Goal: Task Accomplishment & Management: Manage account settings

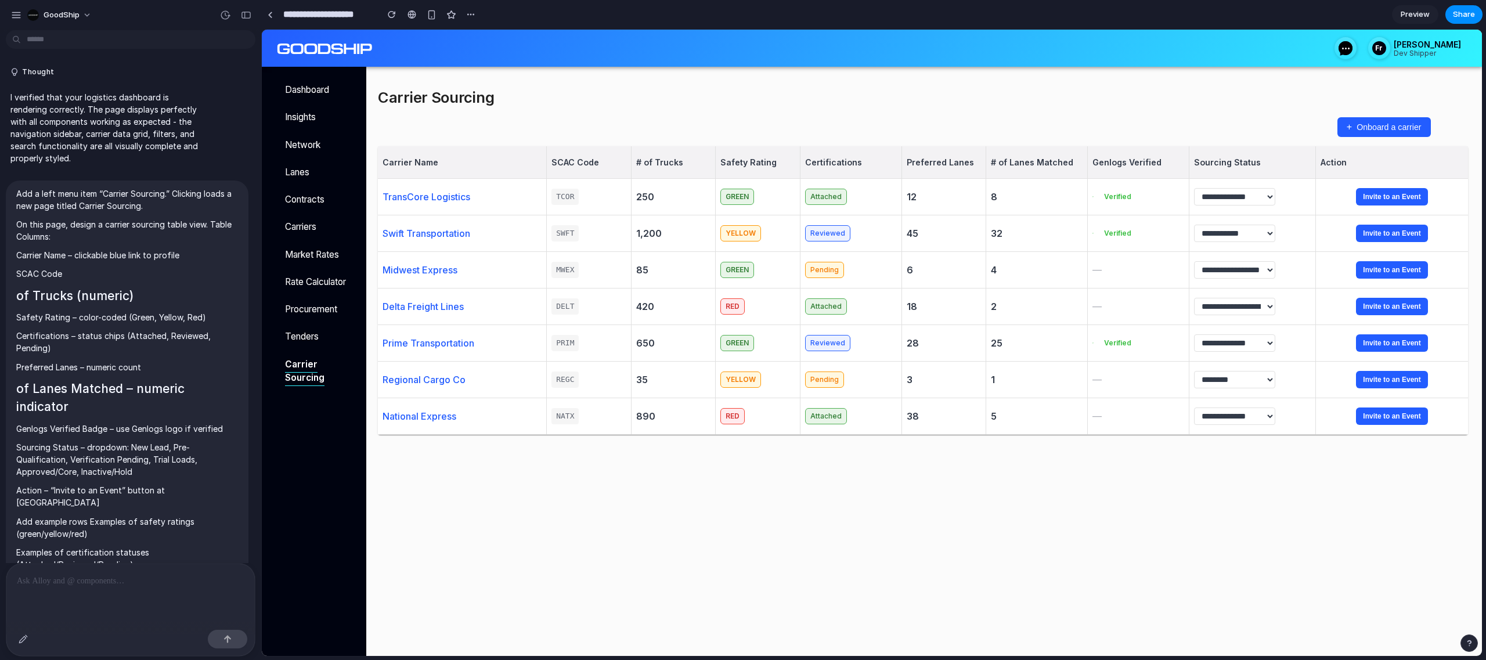
scroll to position [934, 0]
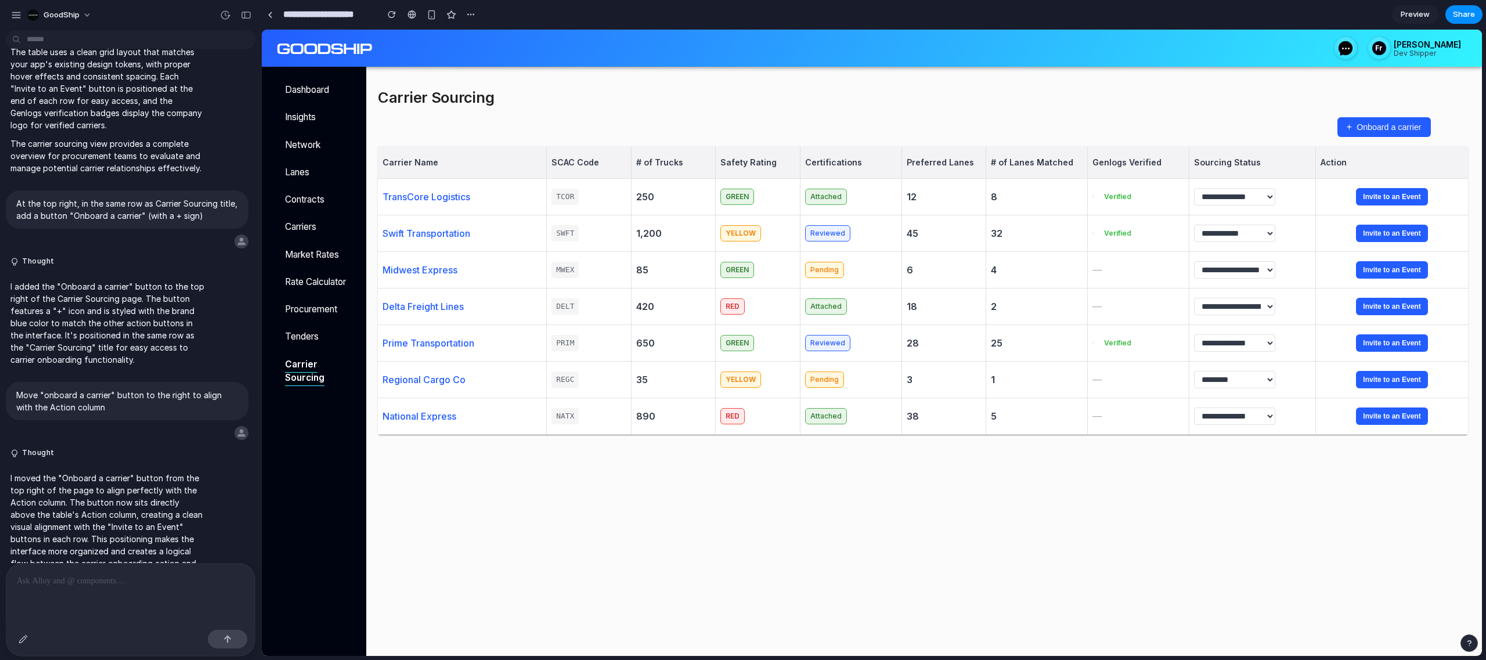
click at [145, 595] on div at bounding box center [130, 595] width 248 height 62
click at [270, 13] on div at bounding box center [270, 15] width 5 height 6
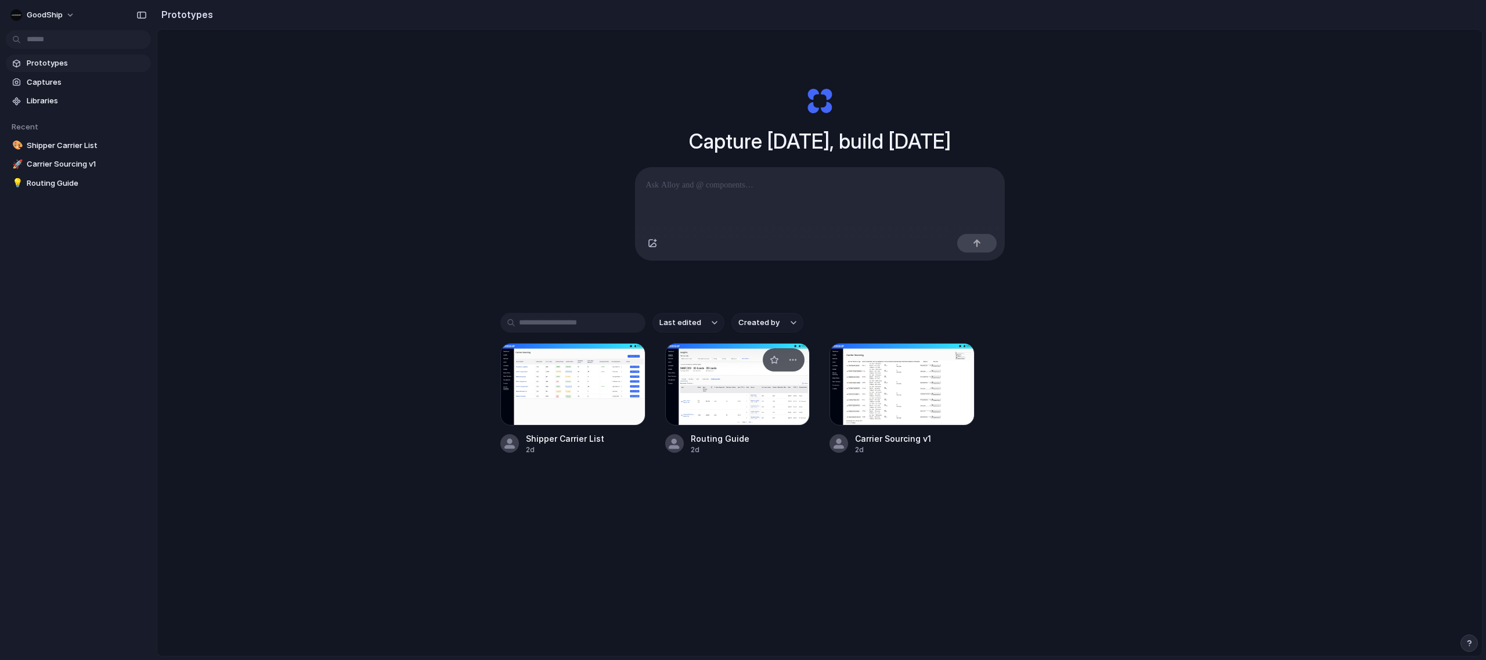
click at [747, 411] on div at bounding box center [737, 384] width 145 height 82
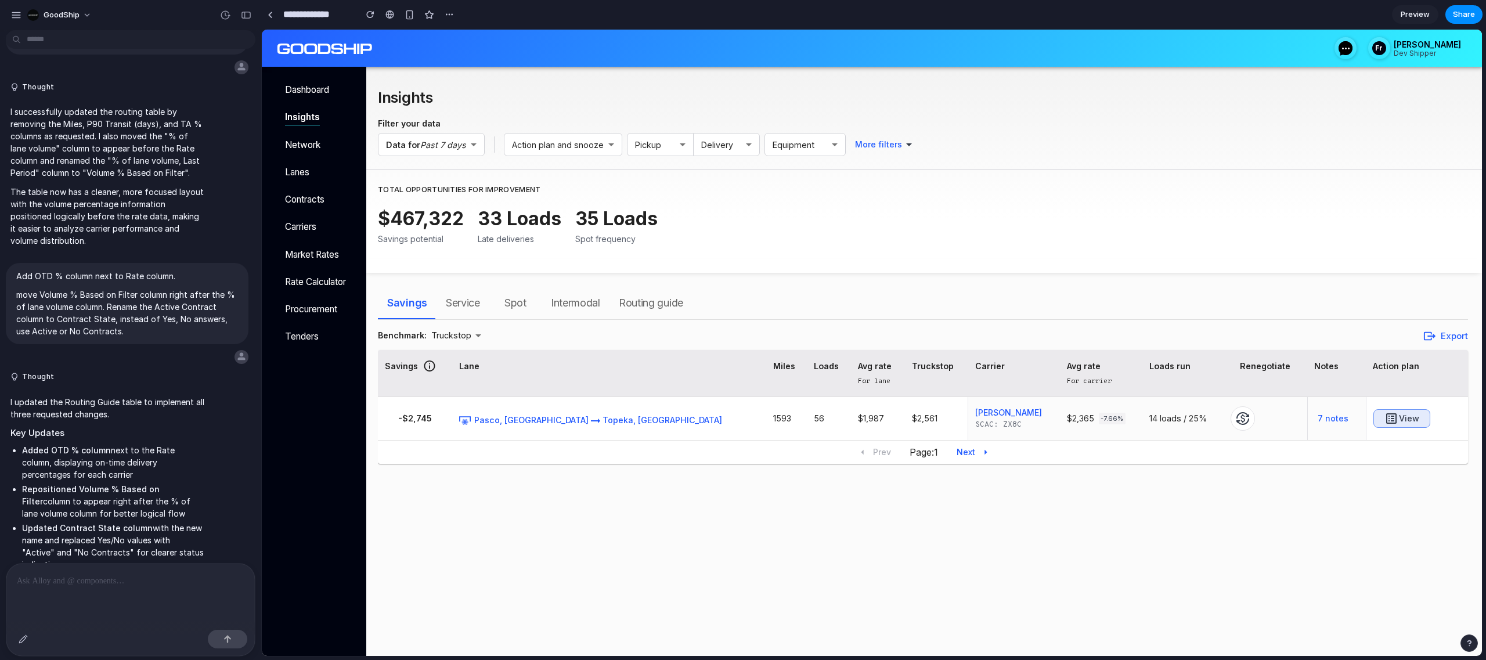
click at [661, 312] on span "Routing guide" at bounding box center [651, 303] width 64 height 19
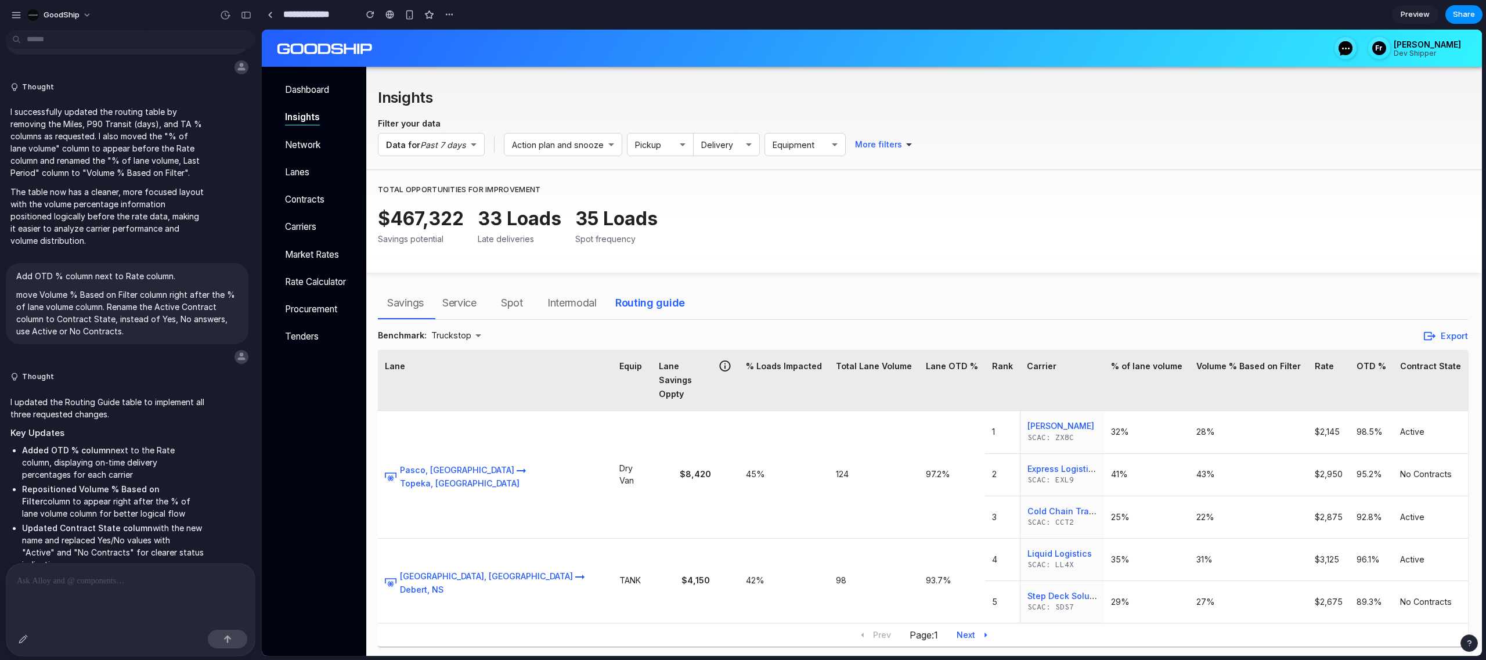
click at [157, 596] on div at bounding box center [130, 595] width 248 height 62
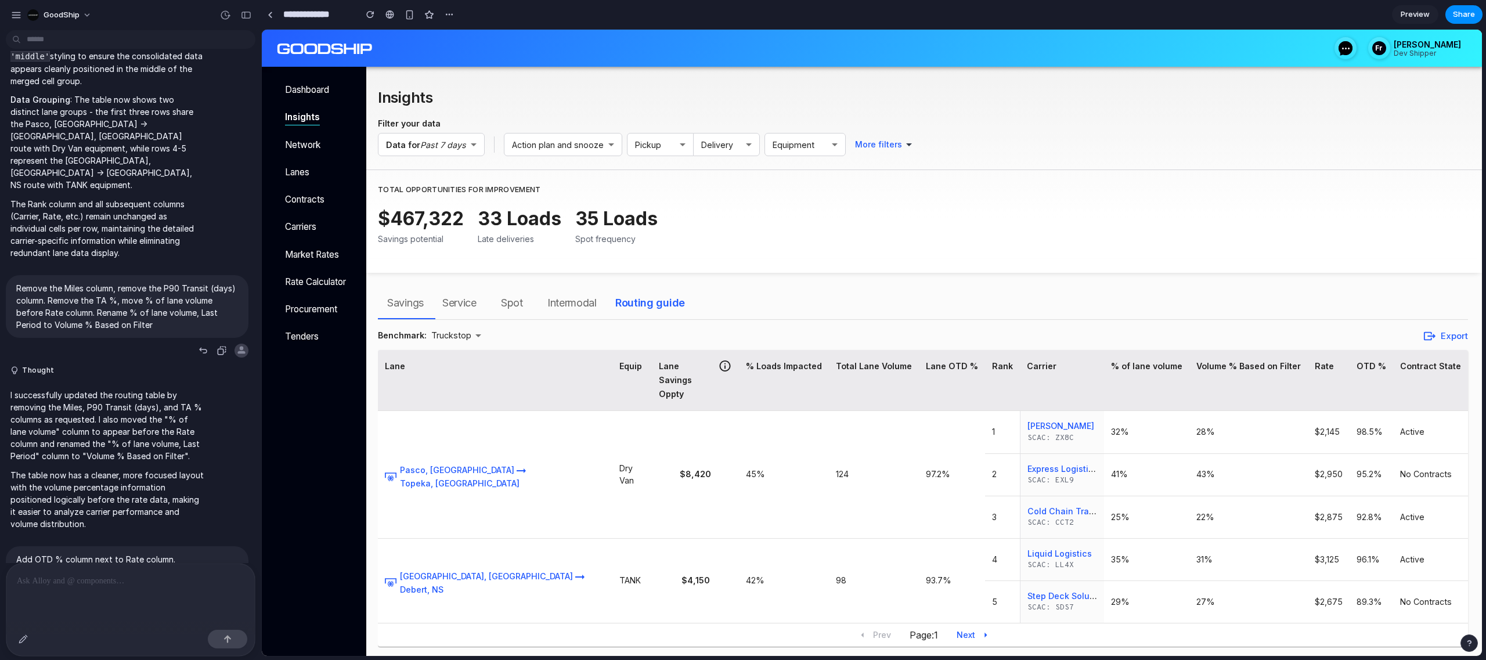
scroll to position [2190, 0]
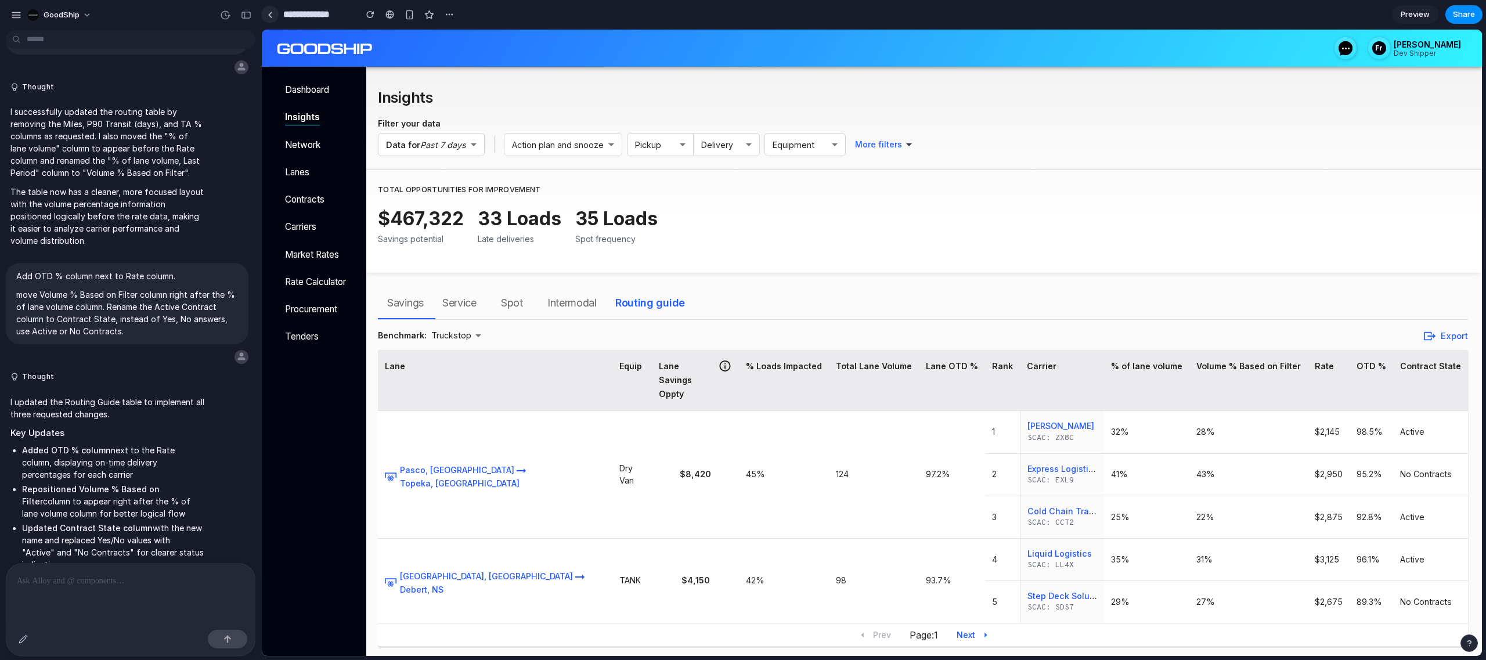
click at [274, 19] on link at bounding box center [269, 14] width 17 height 17
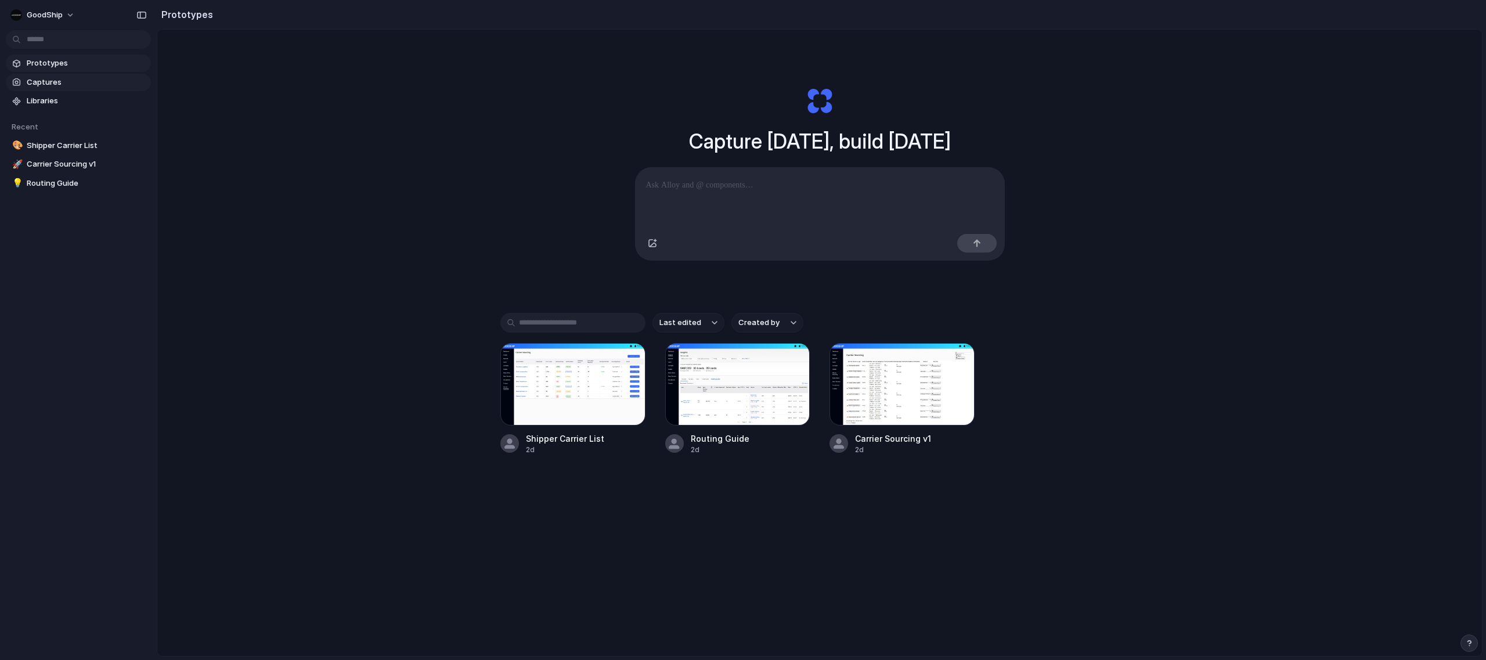
click at [60, 82] on span "Captures" at bounding box center [87, 83] width 120 height 12
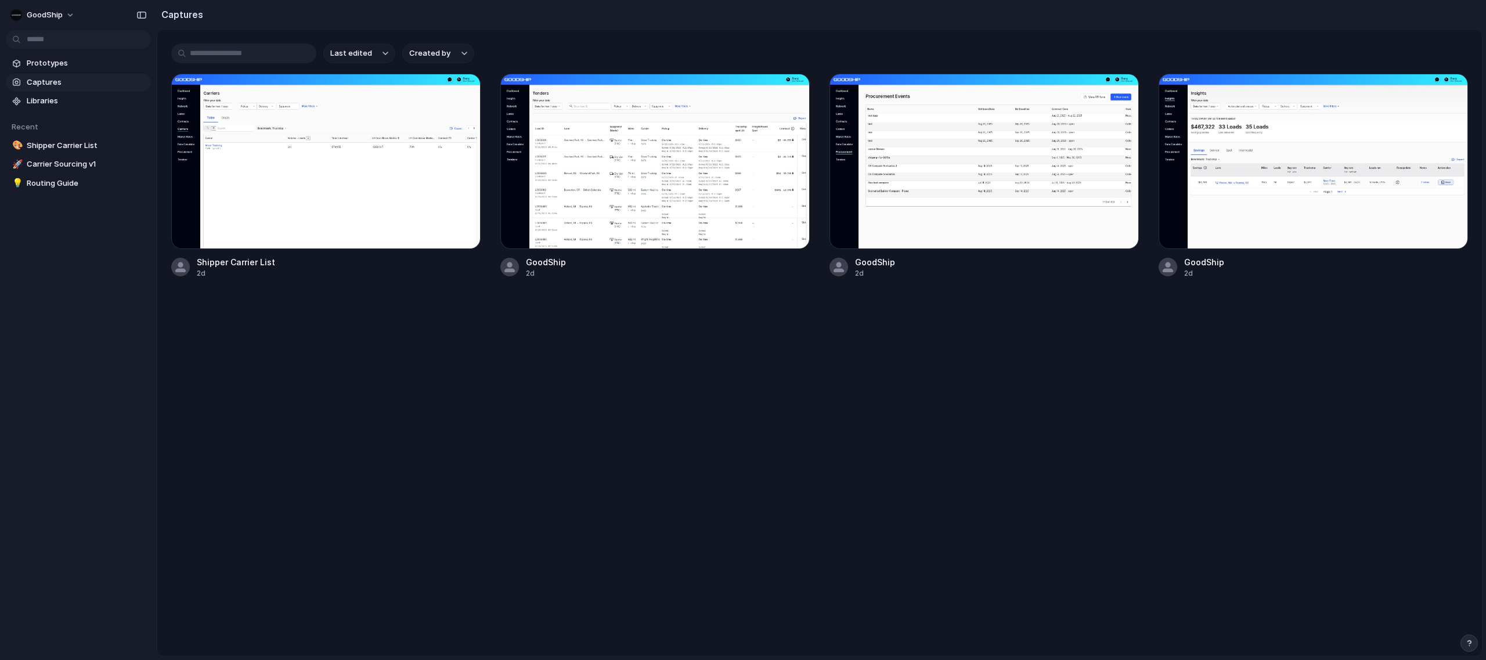
click at [59, 91] on section "Prototypes Captures Libraries" at bounding box center [78, 80] width 157 height 57
click at [59, 99] on span "Libraries" at bounding box center [87, 101] width 120 height 12
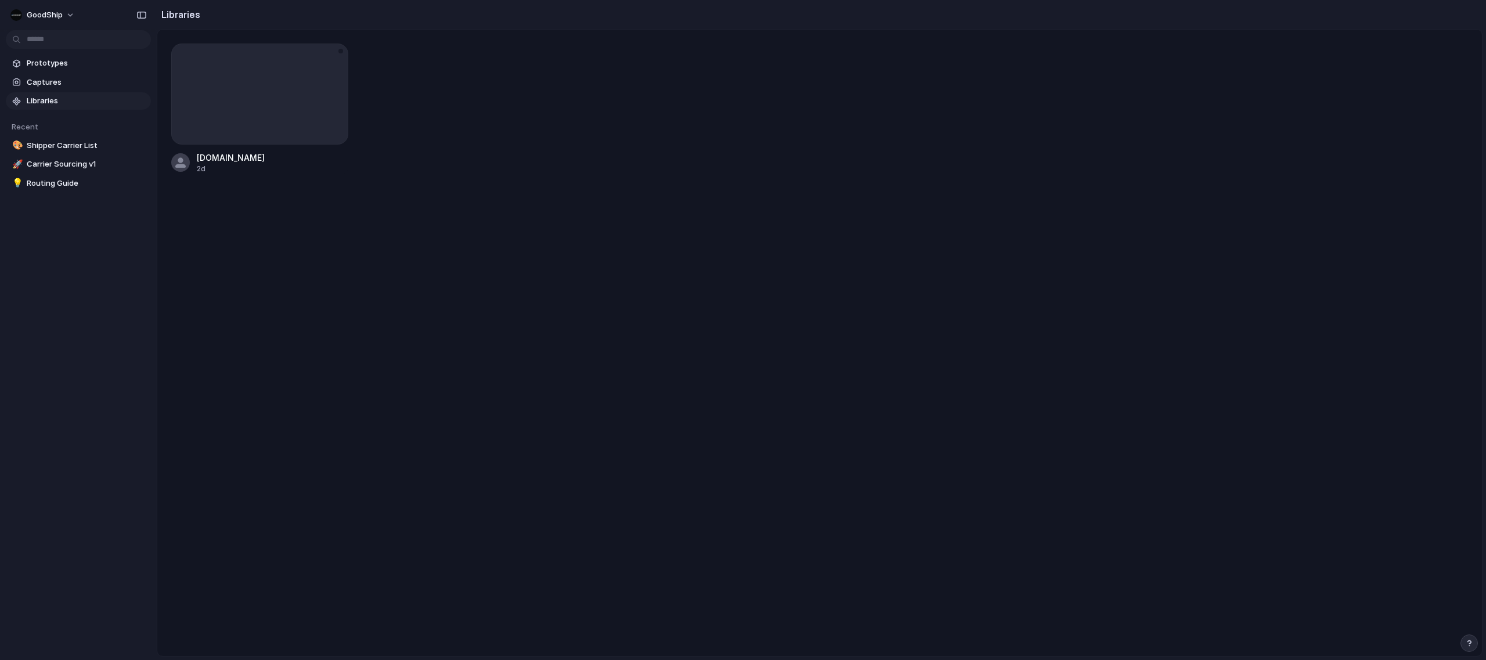
click at [286, 105] on div at bounding box center [259, 94] width 177 height 101
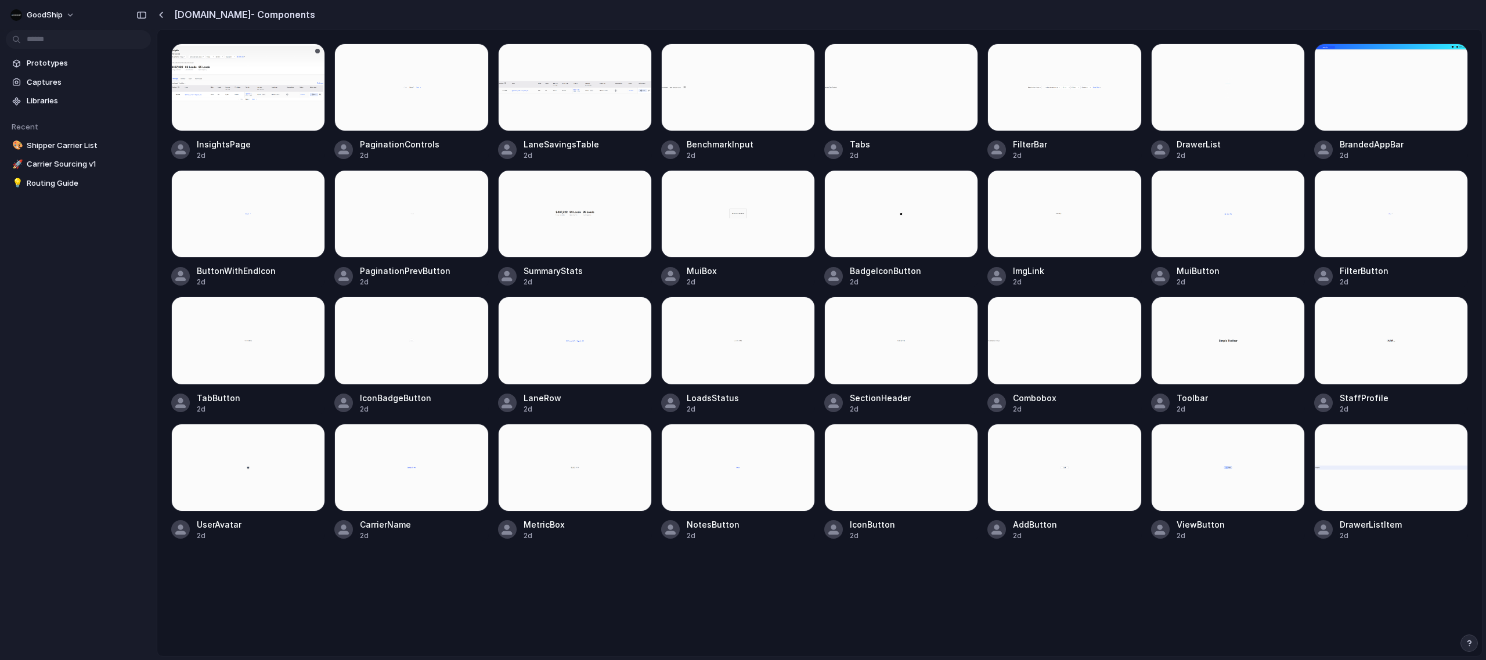
click at [265, 72] on div at bounding box center [248, 88] width 154 height 88
click at [49, 66] on span "Prototypes" at bounding box center [87, 63] width 120 height 12
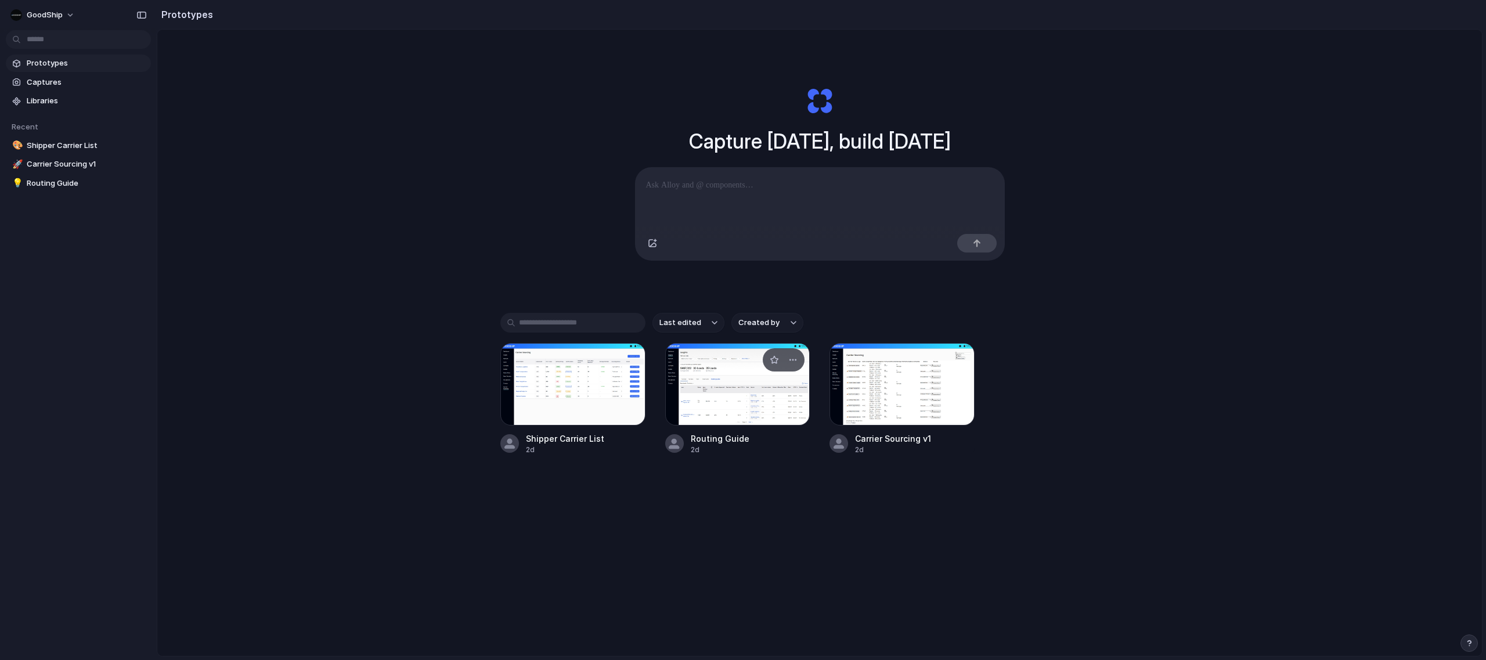
click at [733, 393] on div at bounding box center [737, 384] width 145 height 82
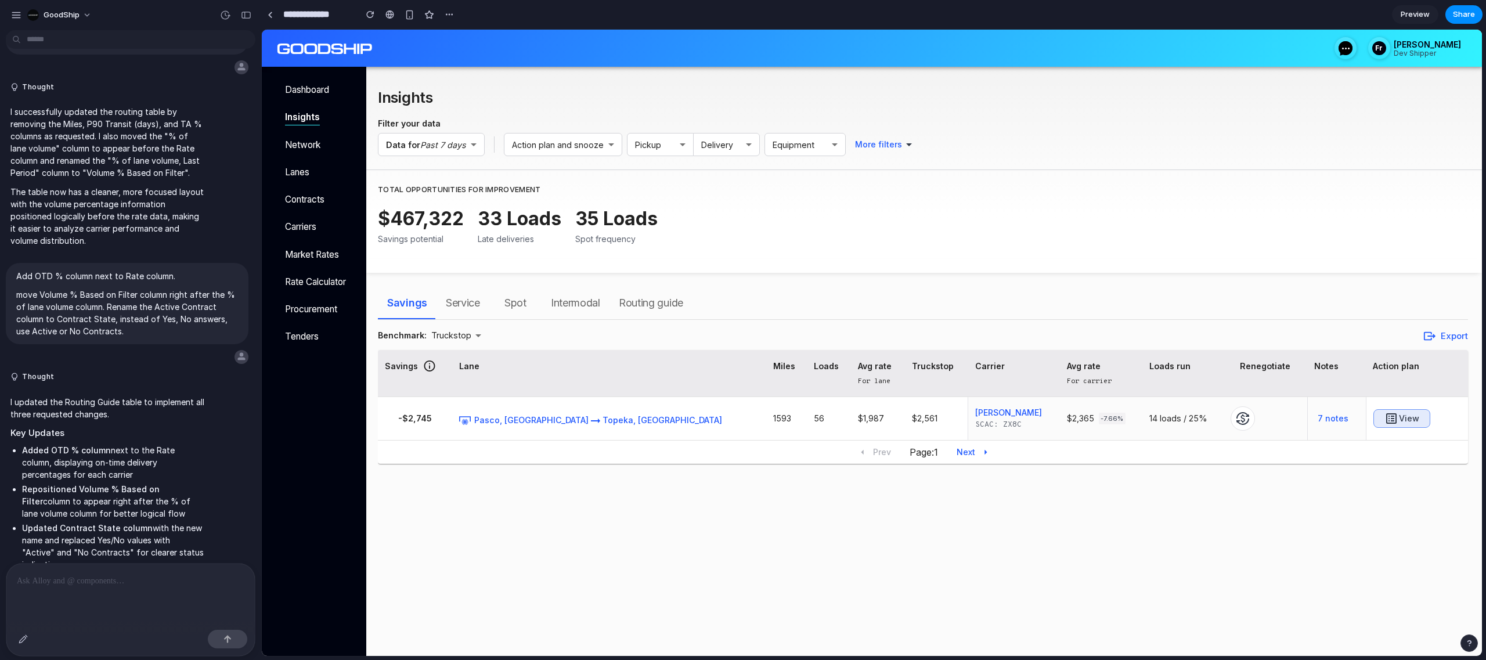
click at [648, 296] on span "Routing guide" at bounding box center [651, 303] width 64 height 19
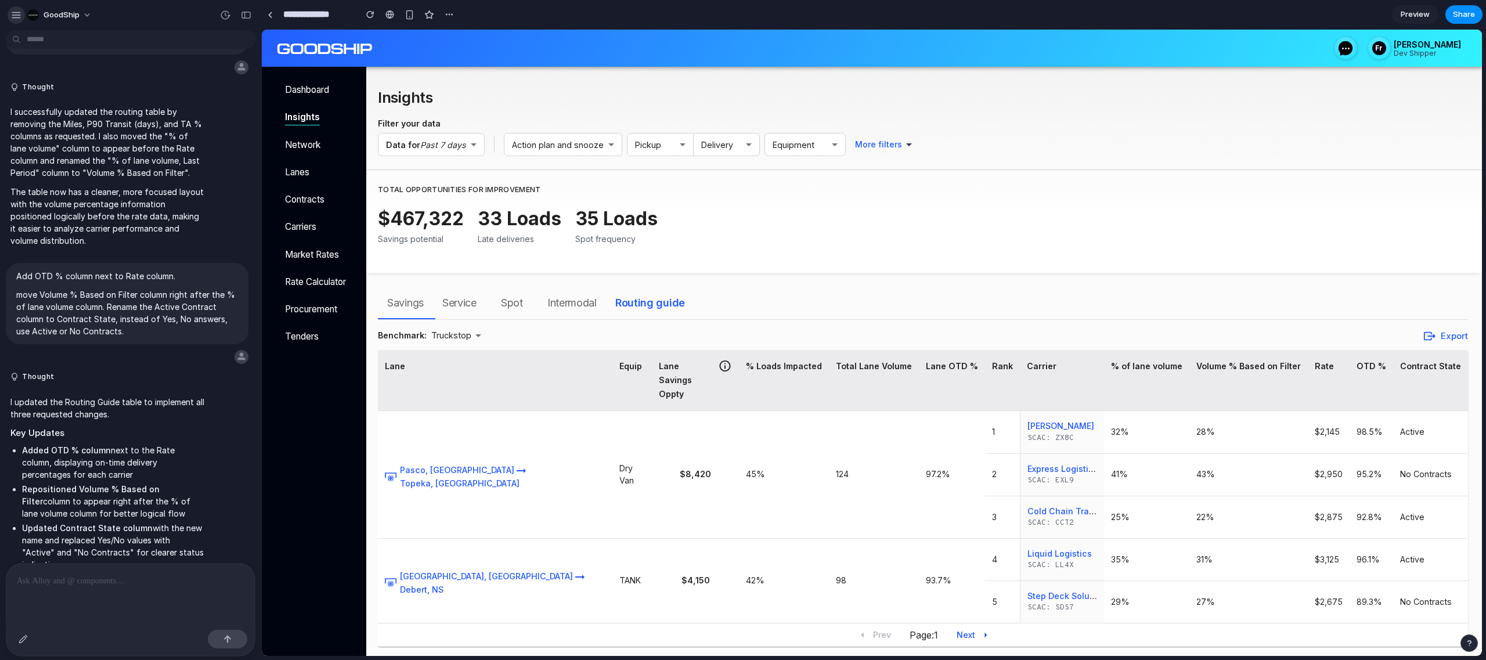
click at [16, 16] on div "button" at bounding box center [16, 15] width 10 height 10
click at [17, 13] on div "button" at bounding box center [16, 15] width 10 height 10
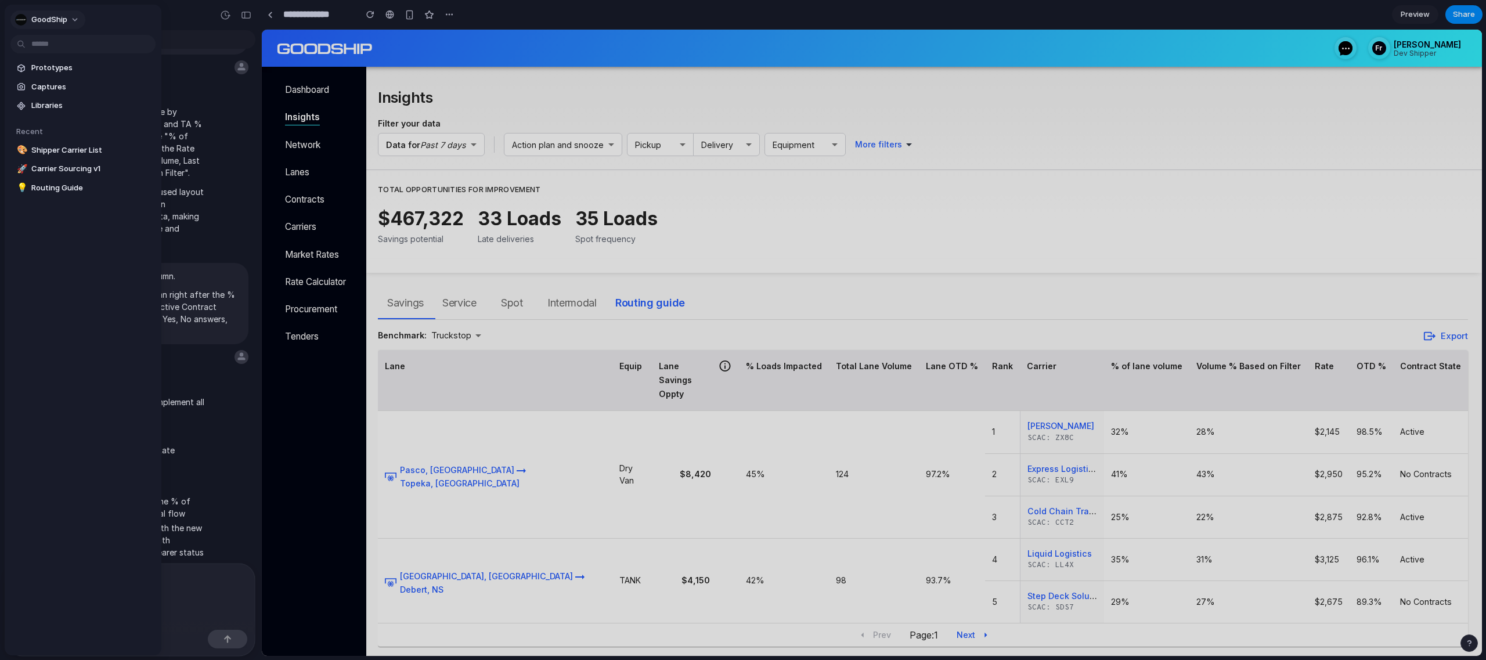
click at [72, 14] on button "GoodShip" at bounding box center [47, 19] width 75 height 19
click at [68, 62] on span "Invite members" at bounding box center [60, 65] width 56 height 12
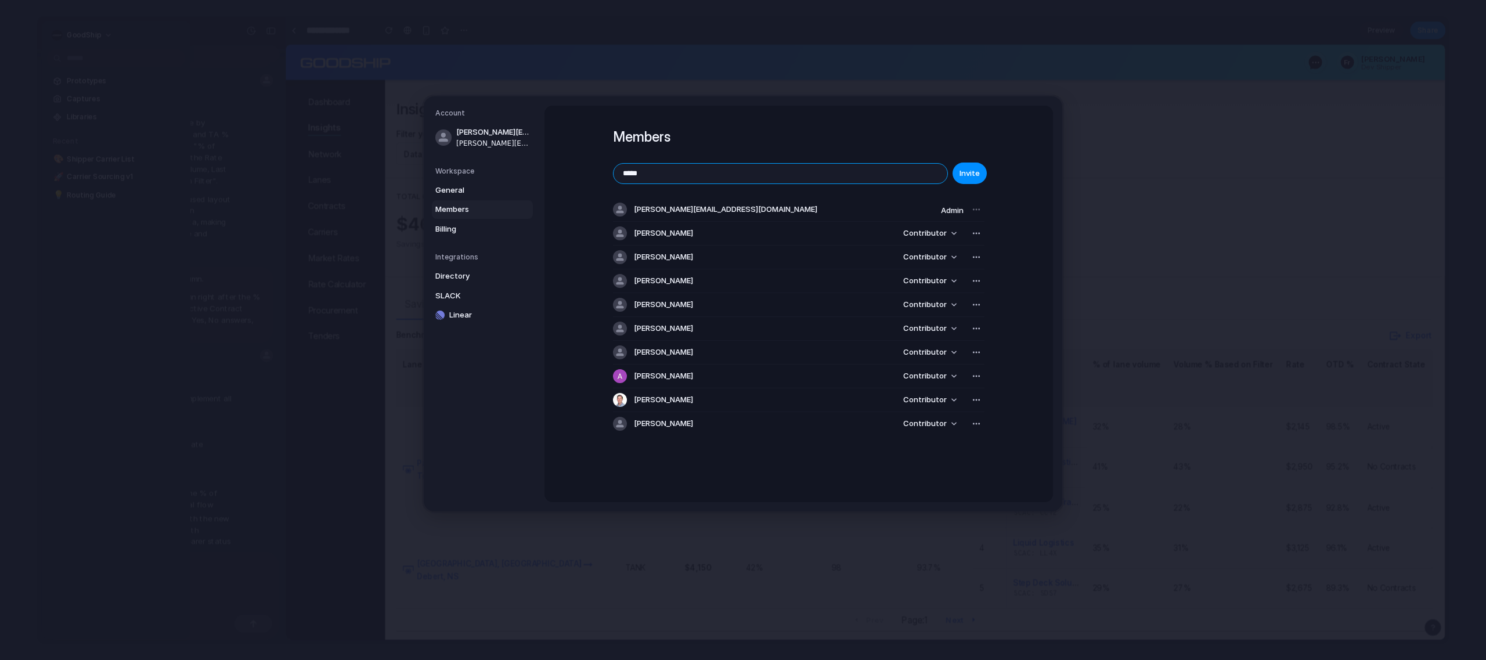
click at [698, 172] on input "*****" at bounding box center [781, 173] width 334 height 20
paste input "**********"
type input "**********"
click at [969, 187] on div "**********" at bounding box center [799, 299] width 372 height 273
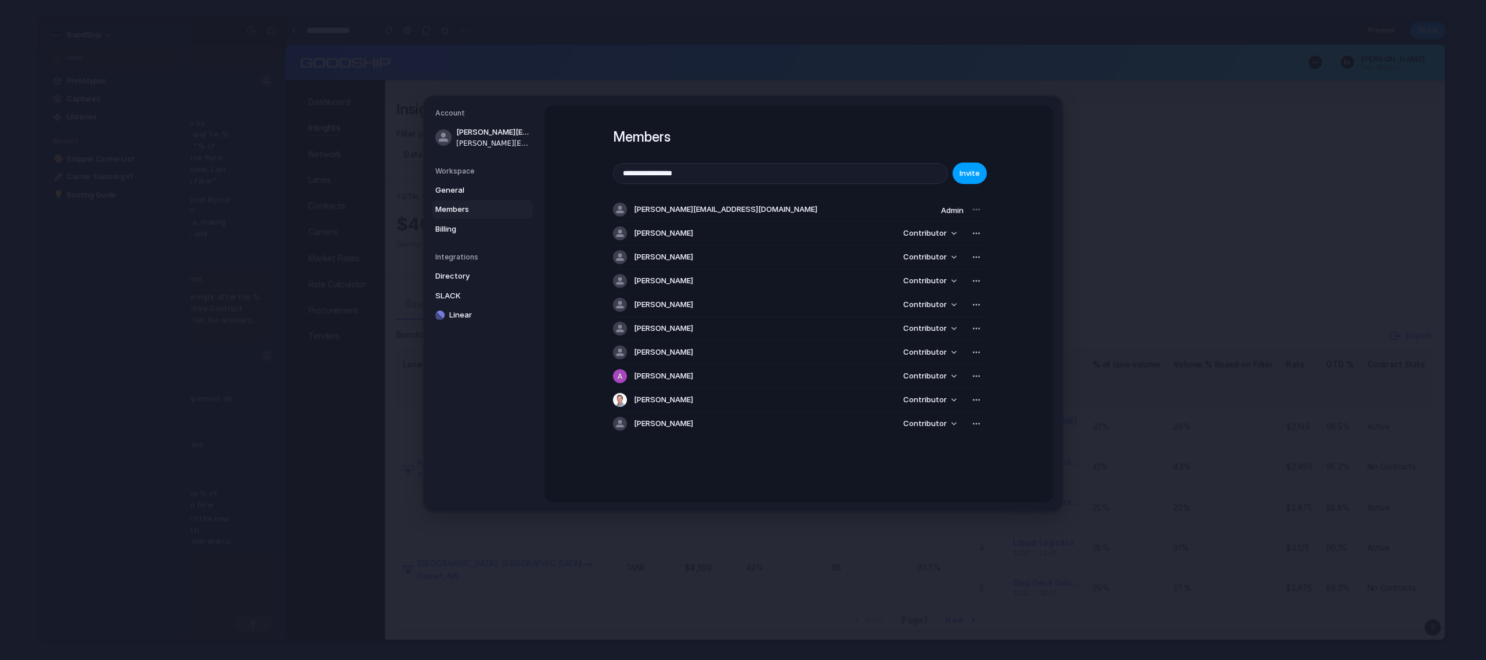
click at [970, 176] on span "Invite" at bounding box center [970, 173] width 20 height 12
click at [808, 457] on div "**********" at bounding box center [799, 292] width 372 height 372
click at [984, 214] on div at bounding box center [976, 209] width 16 height 16
click at [982, 213] on div at bounding box center [976, 209] width 16 height 16
click at [971, 206] on div at bounding box center [976, 209] width 16 height 16
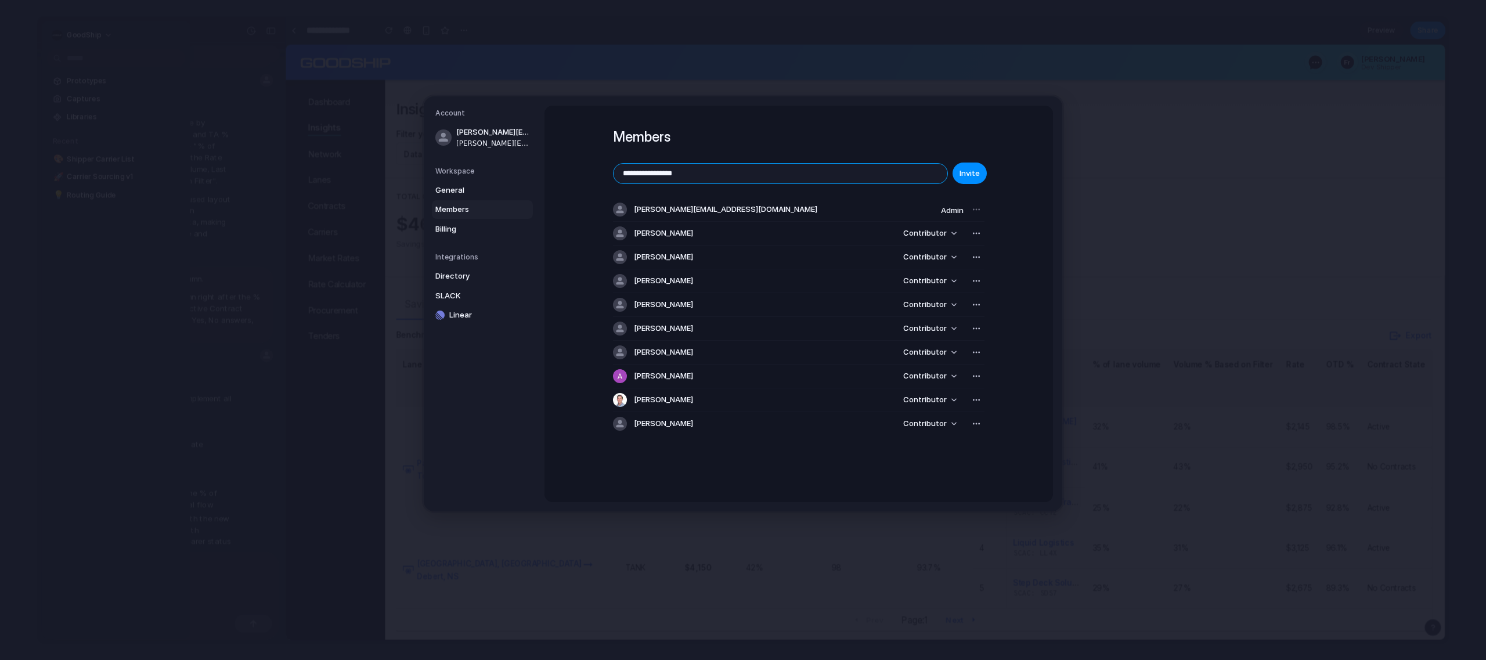
click at [789, 167] on input "**********" at bounding box center [781, 173] width 334 height 20
click at [789, 172] on input "**********" at bounding box center [781, 173] width 334 height 20
click at [462, 211] on span "Members" at bounding box center [472, 210] width 74 height 12
click at [459, 186] on span "General" at bounding box center [472, 190] width 74 height 12
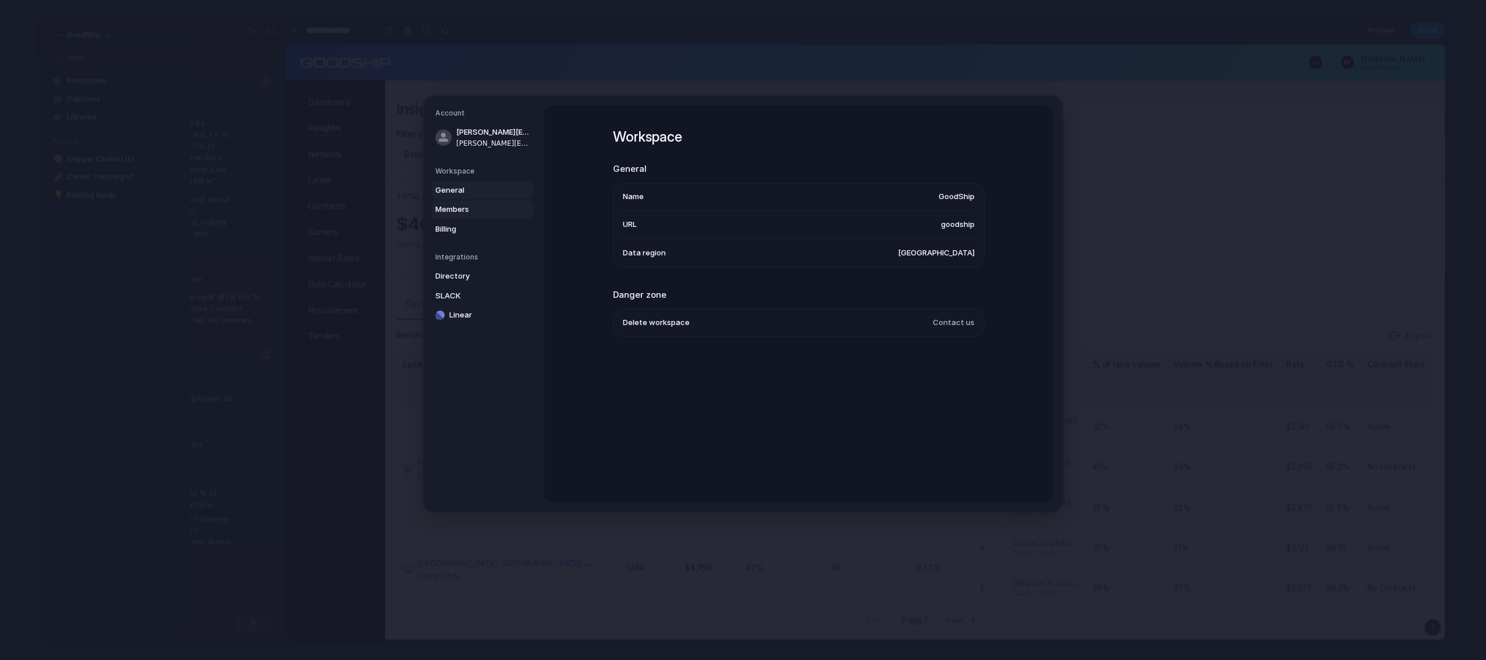
click at [457, 200] on link "Members" at bounding box center [482, 209] width 101 height 19
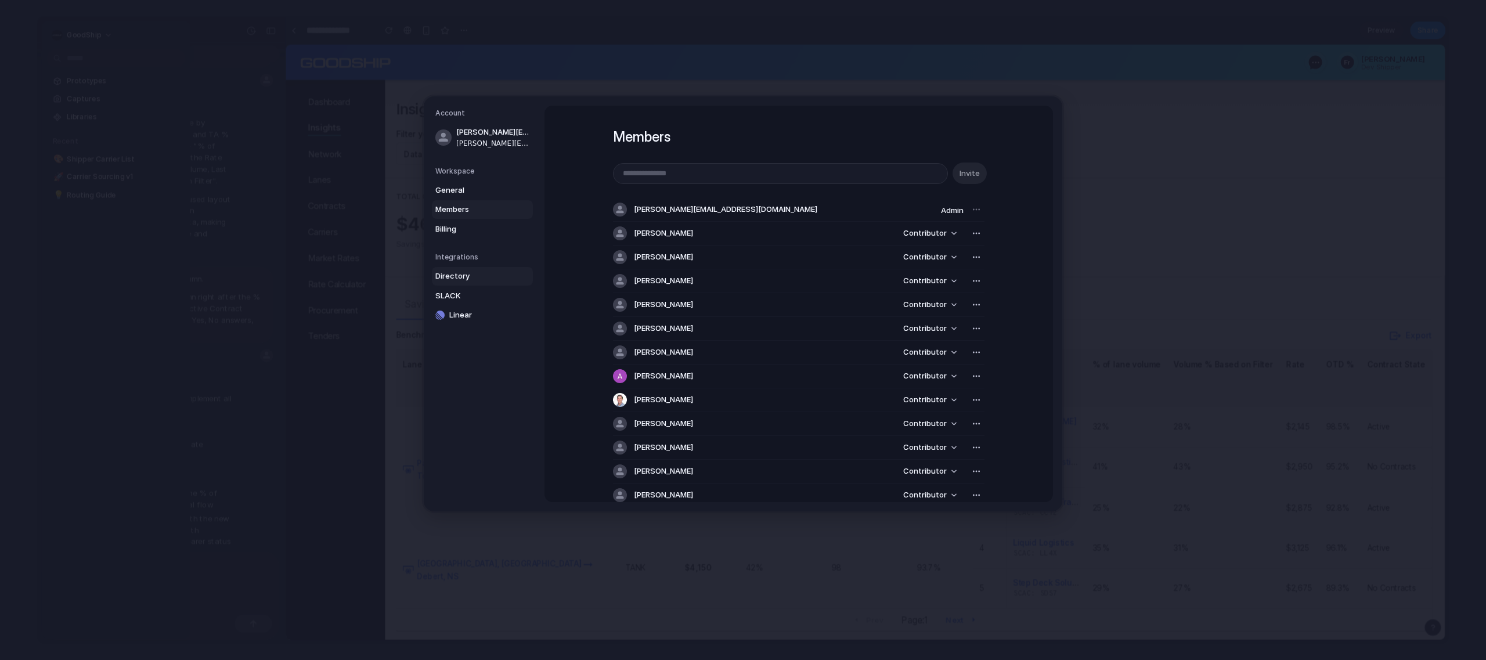
click at [457, 271] on span "Directory" at bounding box center [472, 277] width 74 height 12
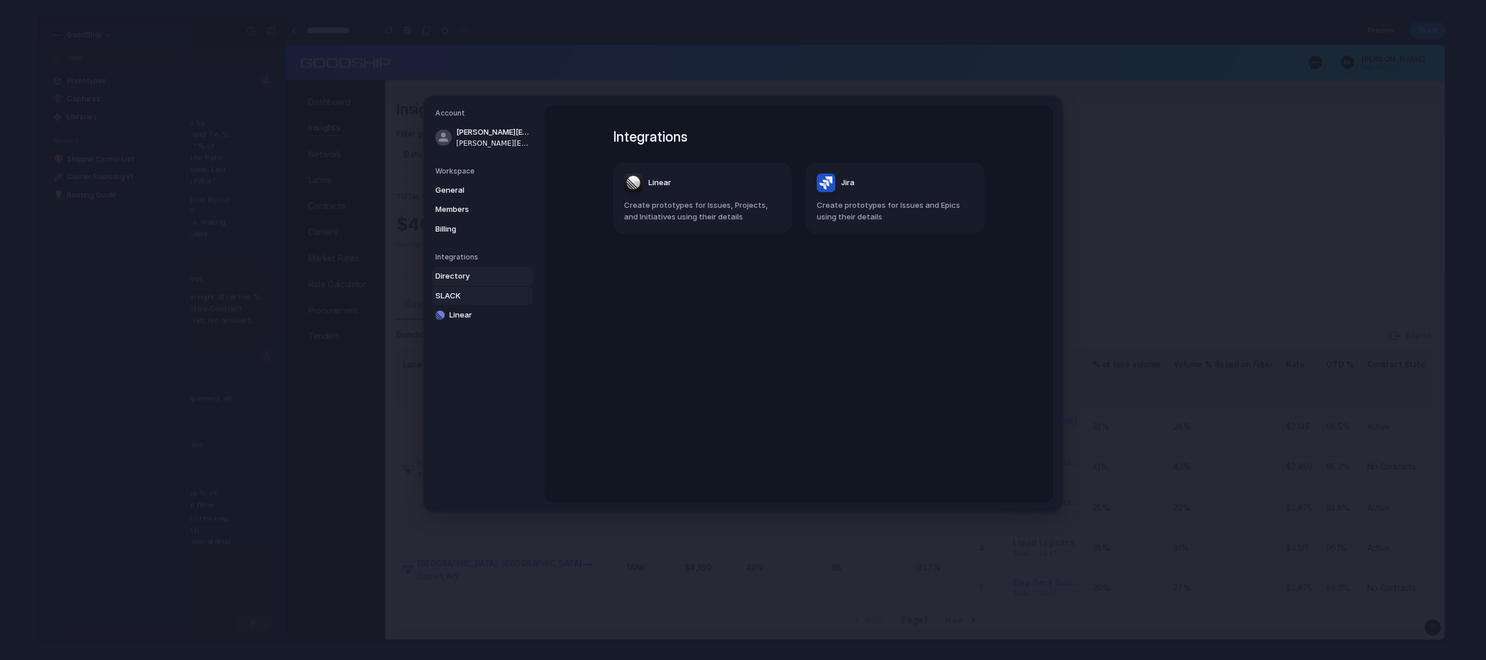
click at [464, 301] on span "SLACK" at bounding box center [472, 296] width 74 height 12
